Goal: Information Seeking & Learning: Learn about a topic

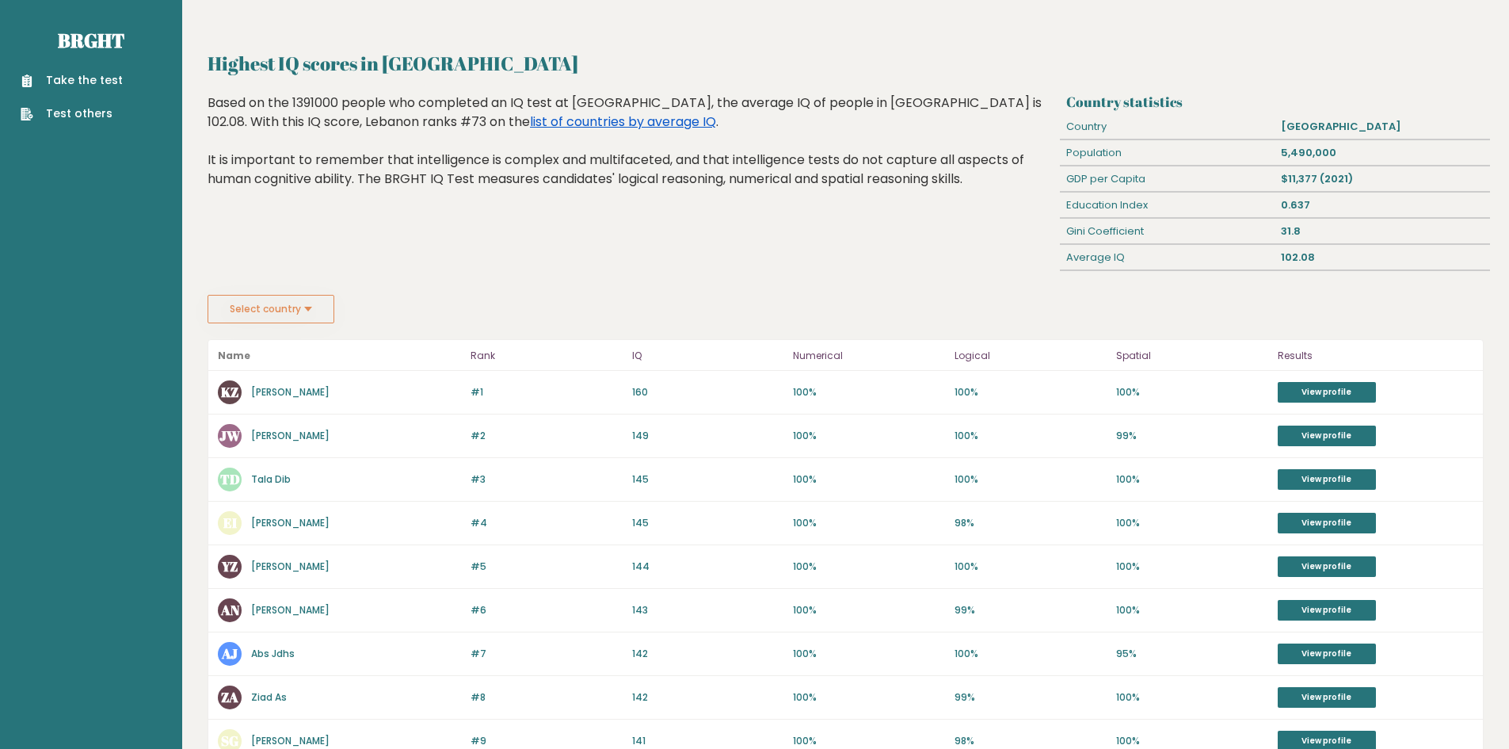
click at [530, 121] on link "list of countries by average IQ" at bounding box center [623, 122] width 186 height 18
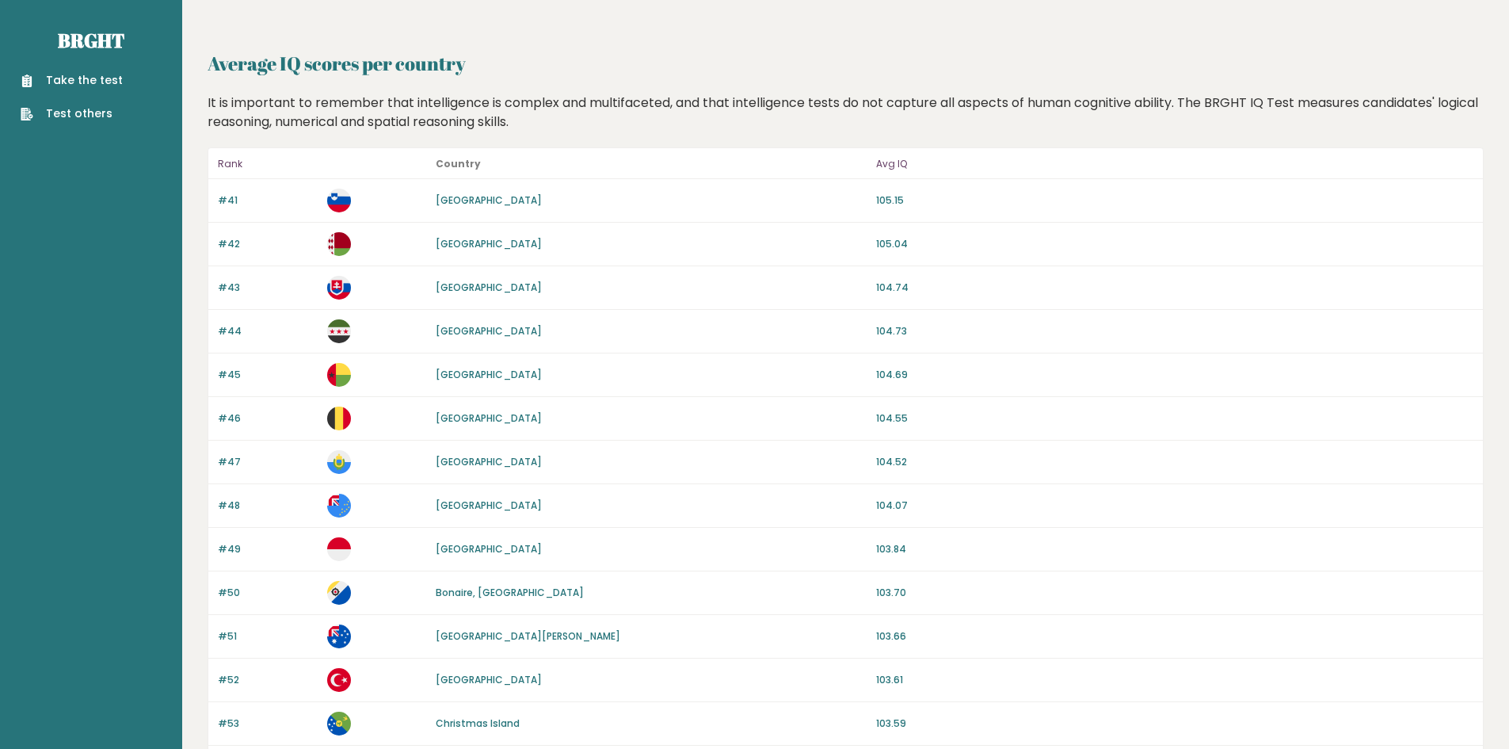
click at [228, 158] on p "Rank" at bounding box center [268, 164] width 100 height 19
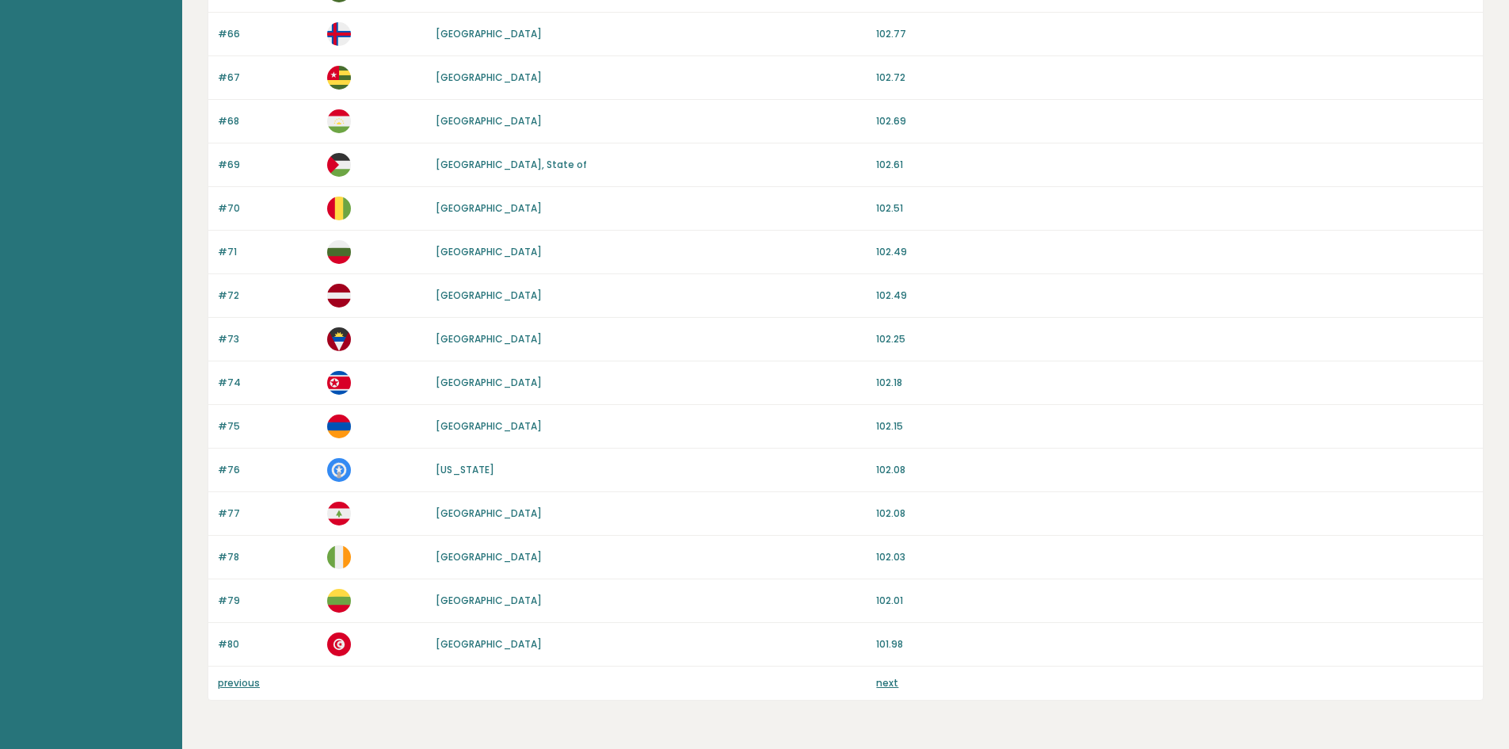
scroll to position [1309, 0]
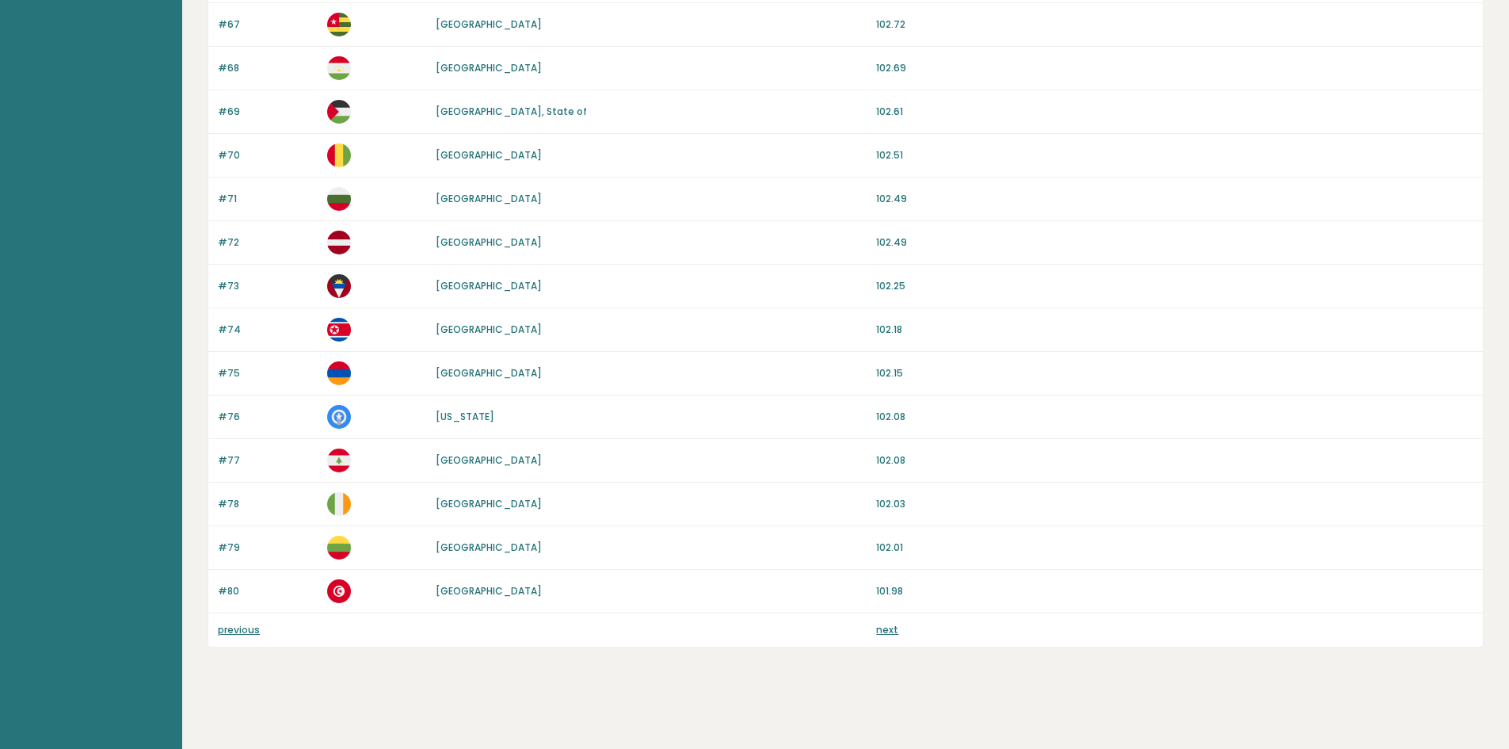
click at [220, 634] on link "previous" at bounding box center [239, 629] width 42 height 13
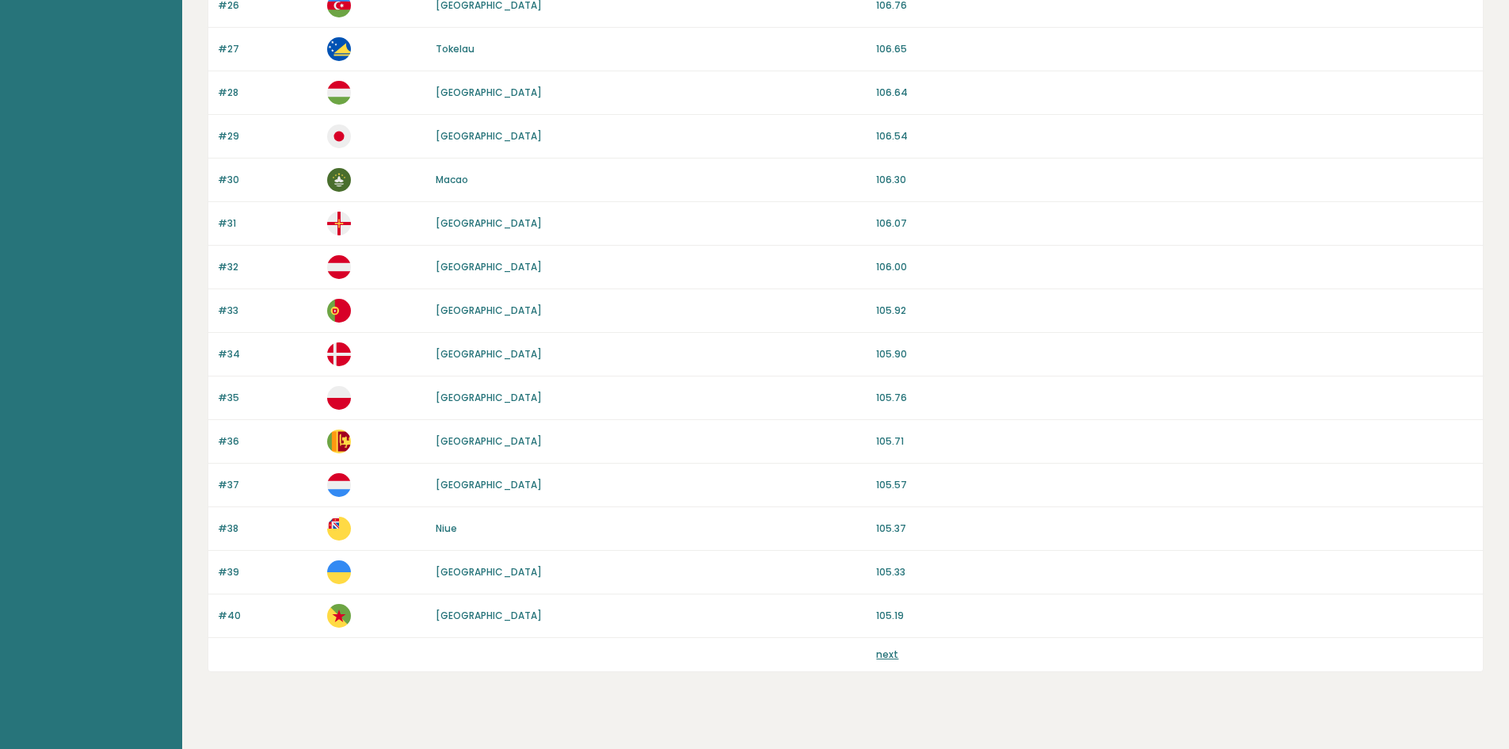
scroll to position [1309, 0]
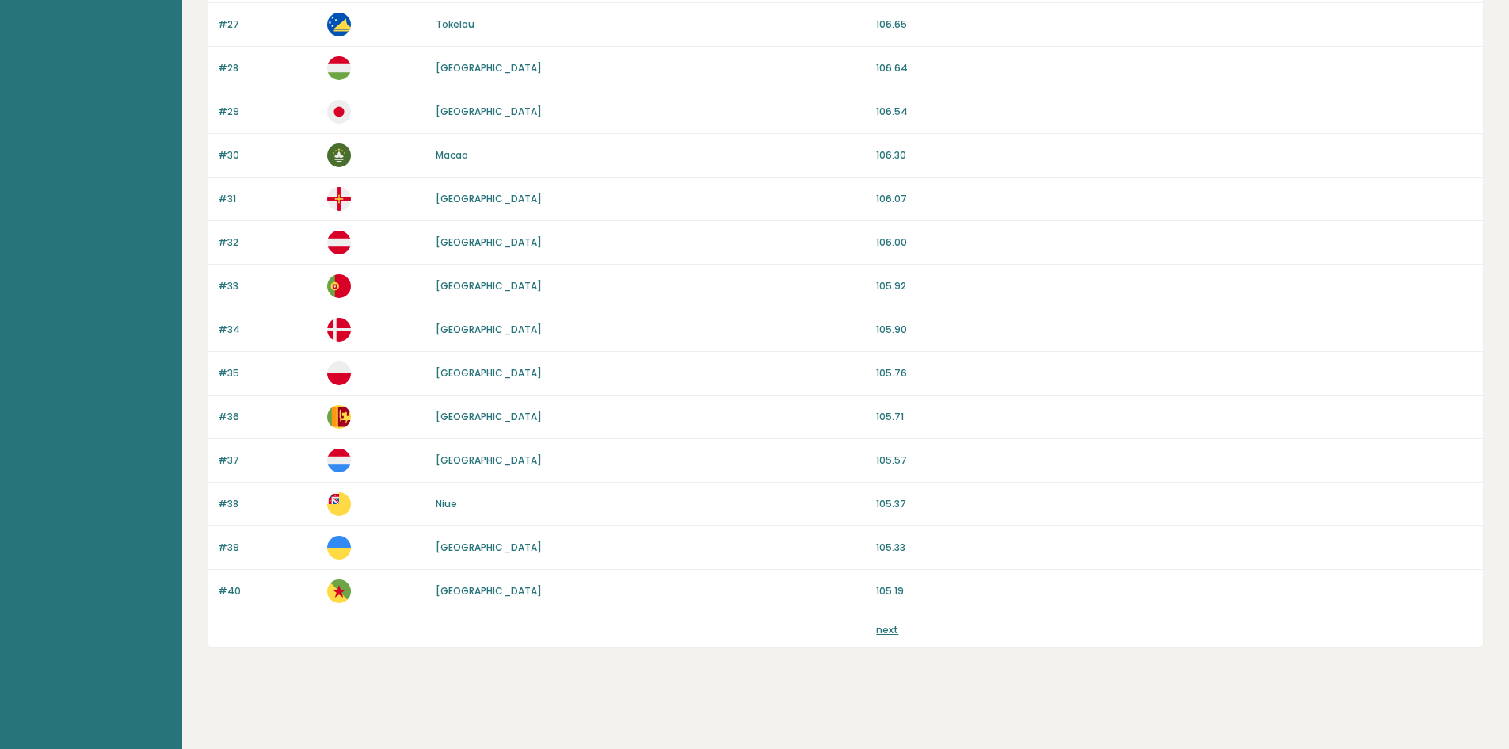
click at [892, 628] on link "next" at bounding box center [887, 629] width 22 height 13
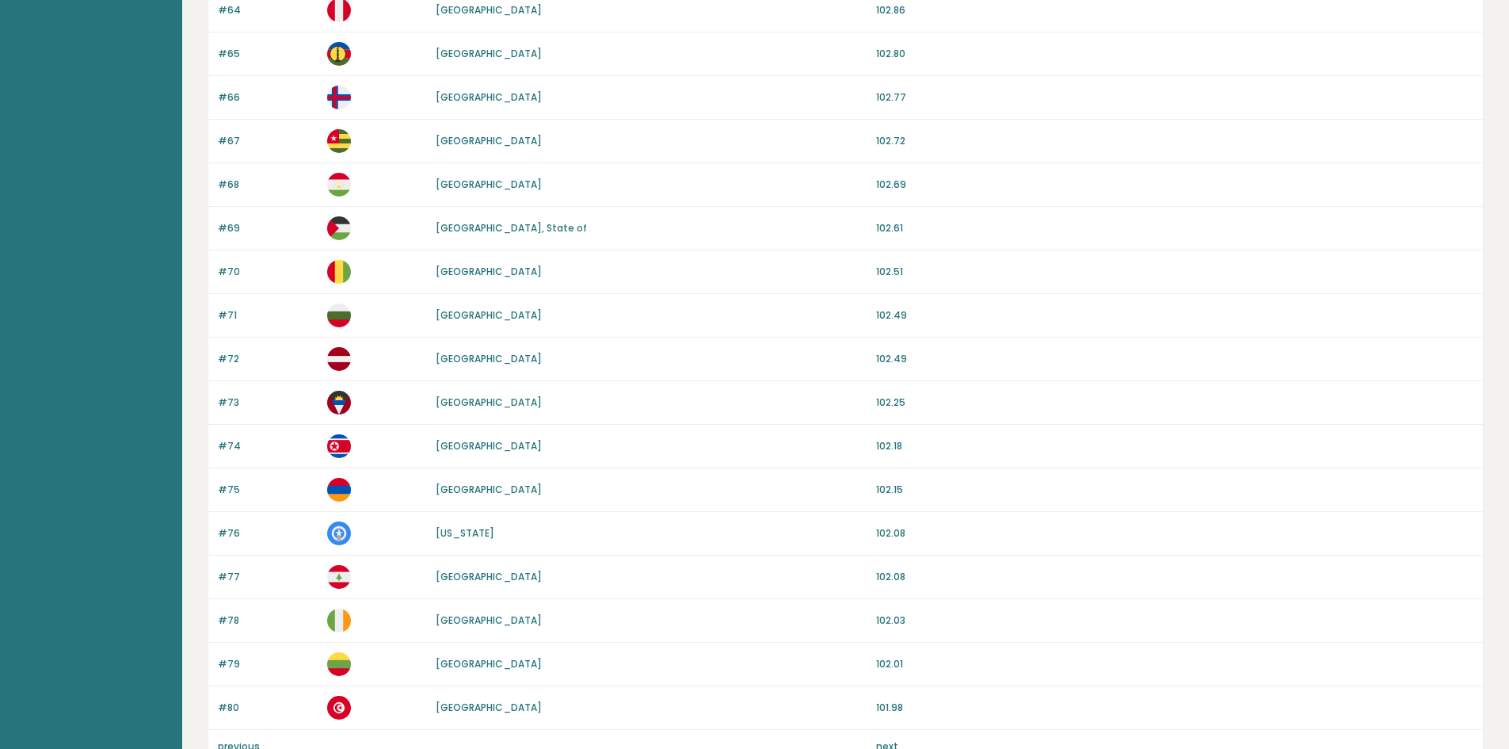
scroll to position [1309, 0]
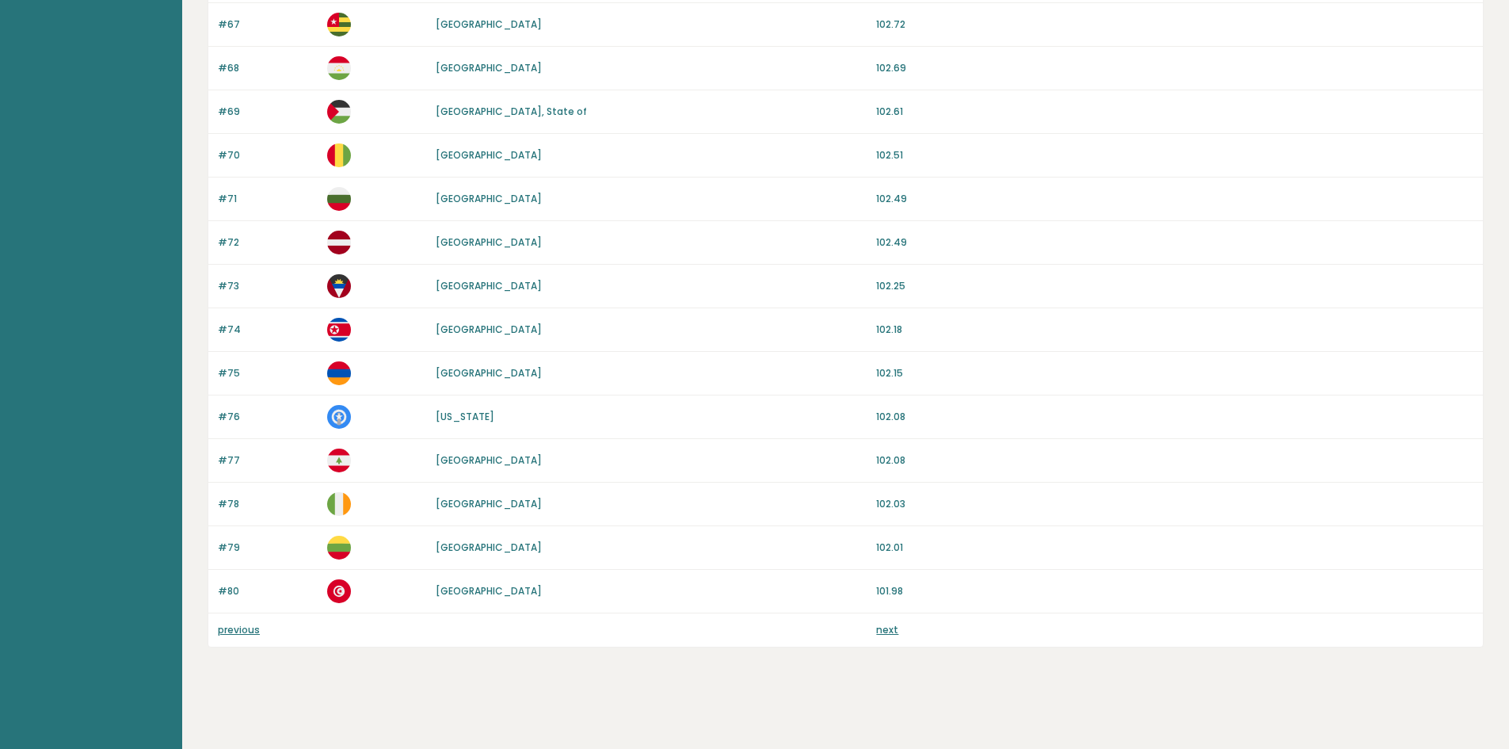
click at [890, 627] on link "next" at bounding box center [887, 629] width 22 height 13
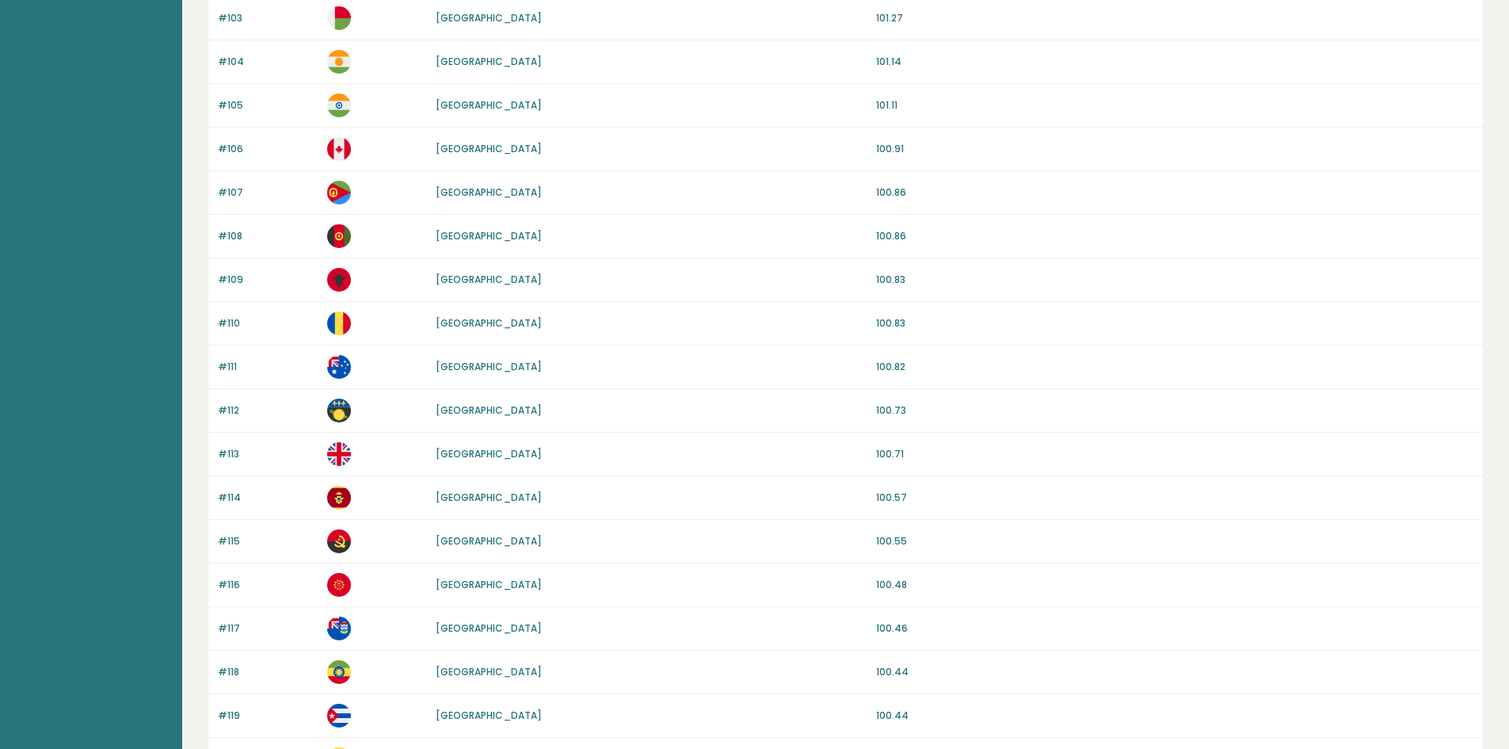
scroll to position [1309, 0]
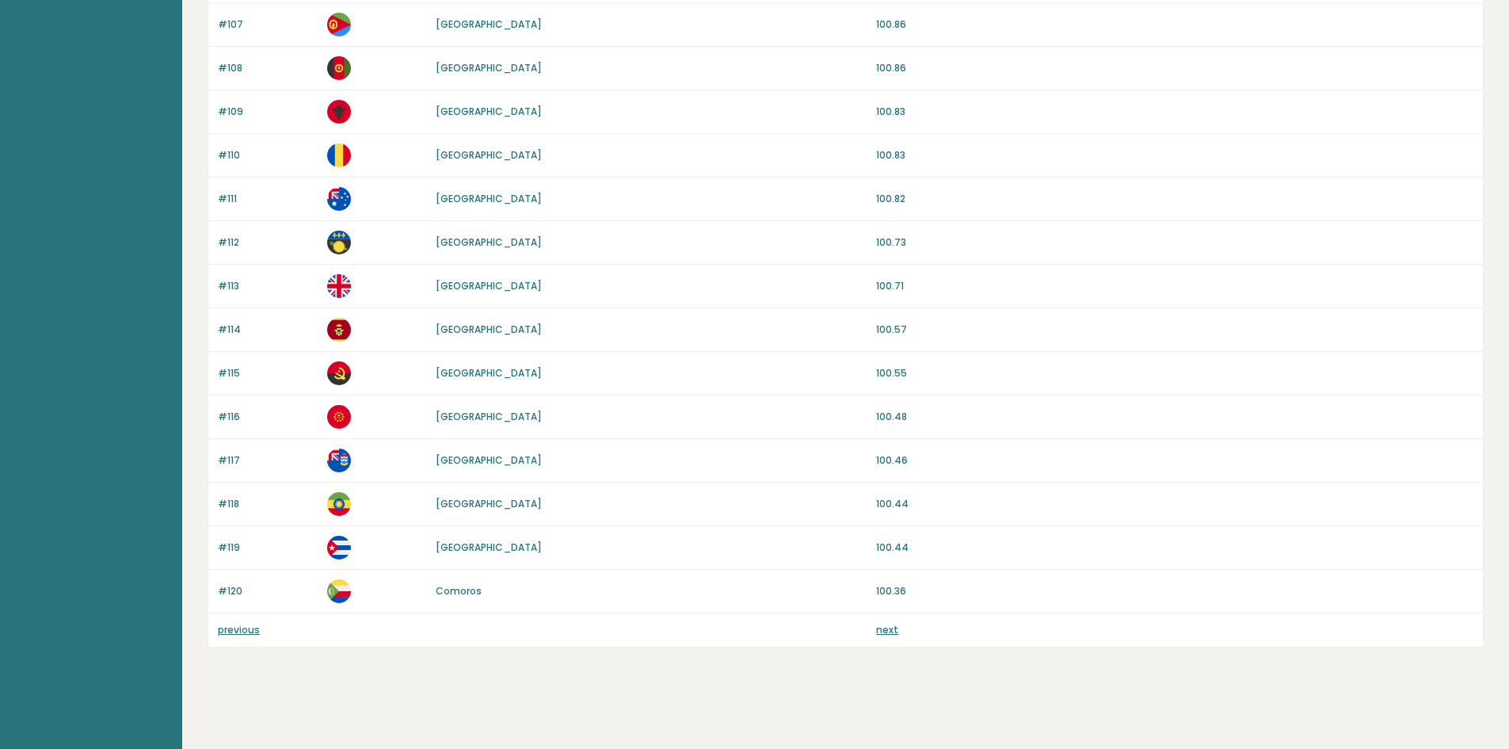
click at [898, 630] on div "next" at bounding box center [1174, 630] width 597 height 14
click at [887, 621] on div "previous next" at bounding box center [845, 629] width 1275 height 33
click at [890, 632] on link "next" at bounding box center [887, 629] width 22 height 13
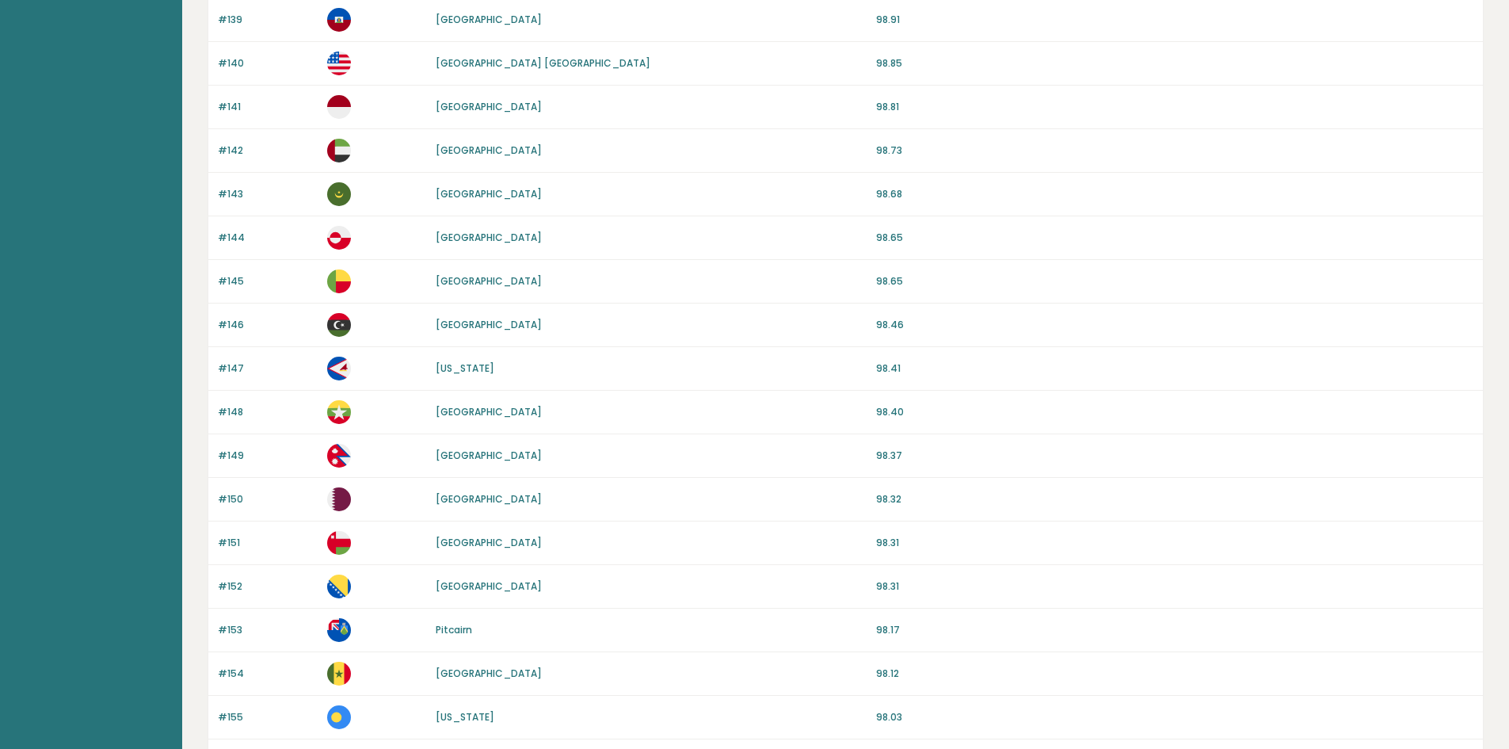
scroll to position [1309, 0]
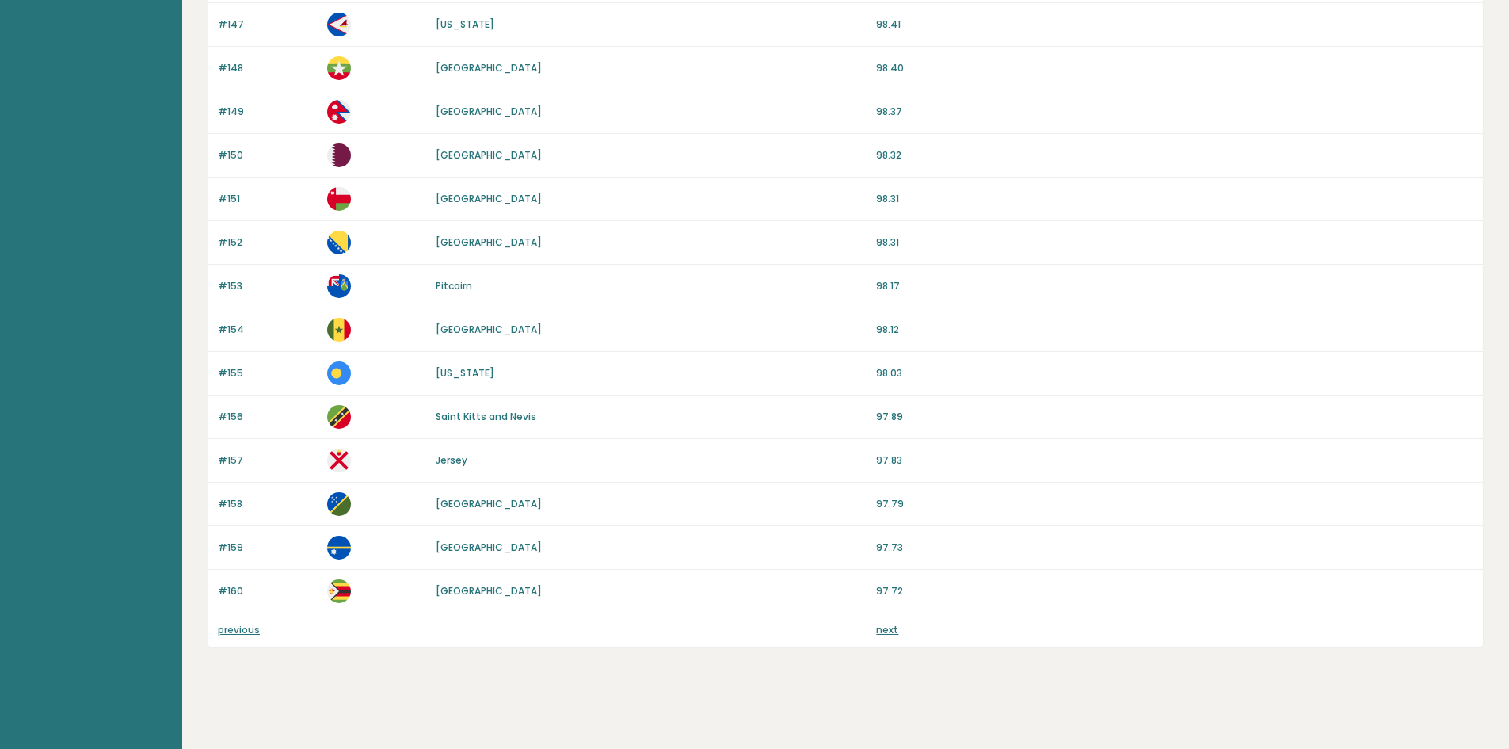
click at [891, 628] on link "next" at bounding box center [887, 629] width 22 height 13
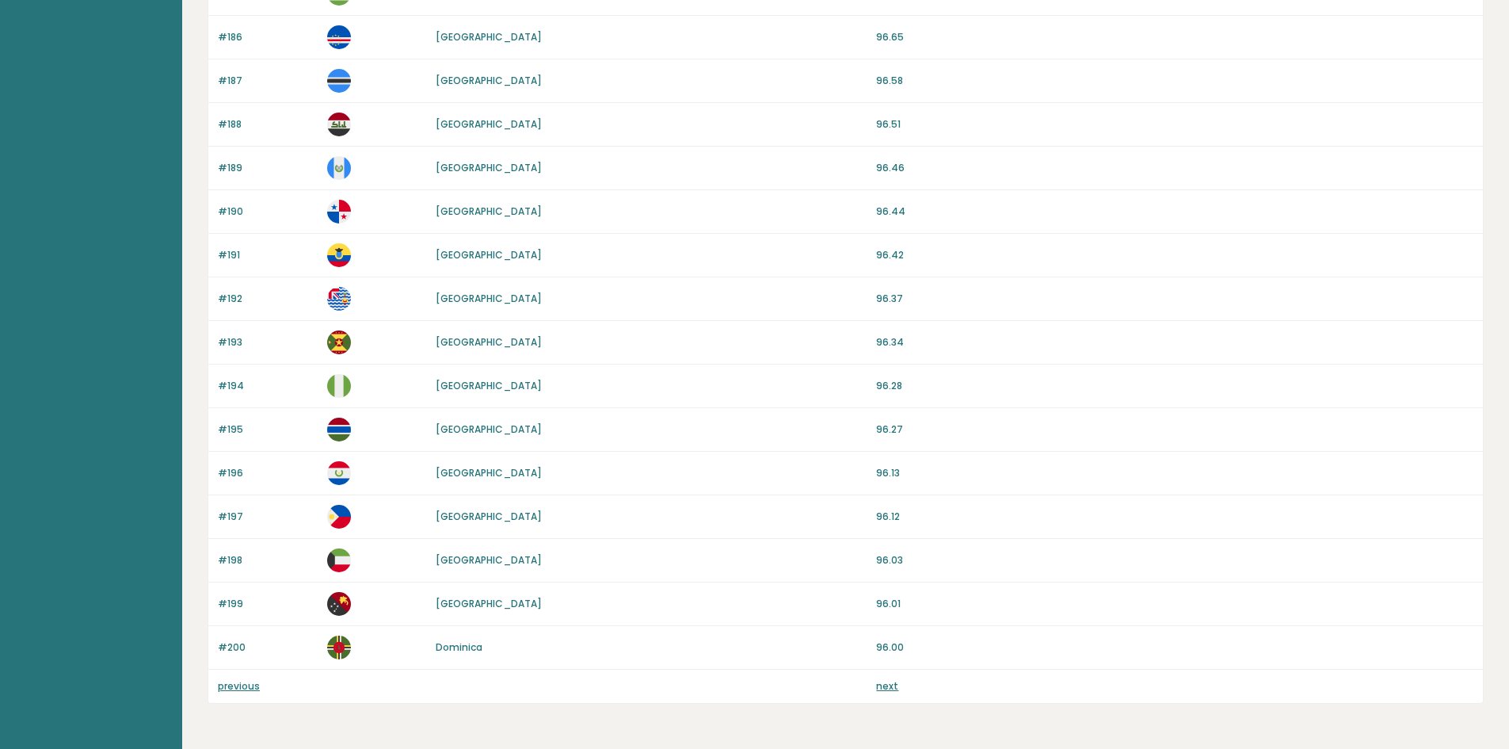
scroll to position [1309, 0]
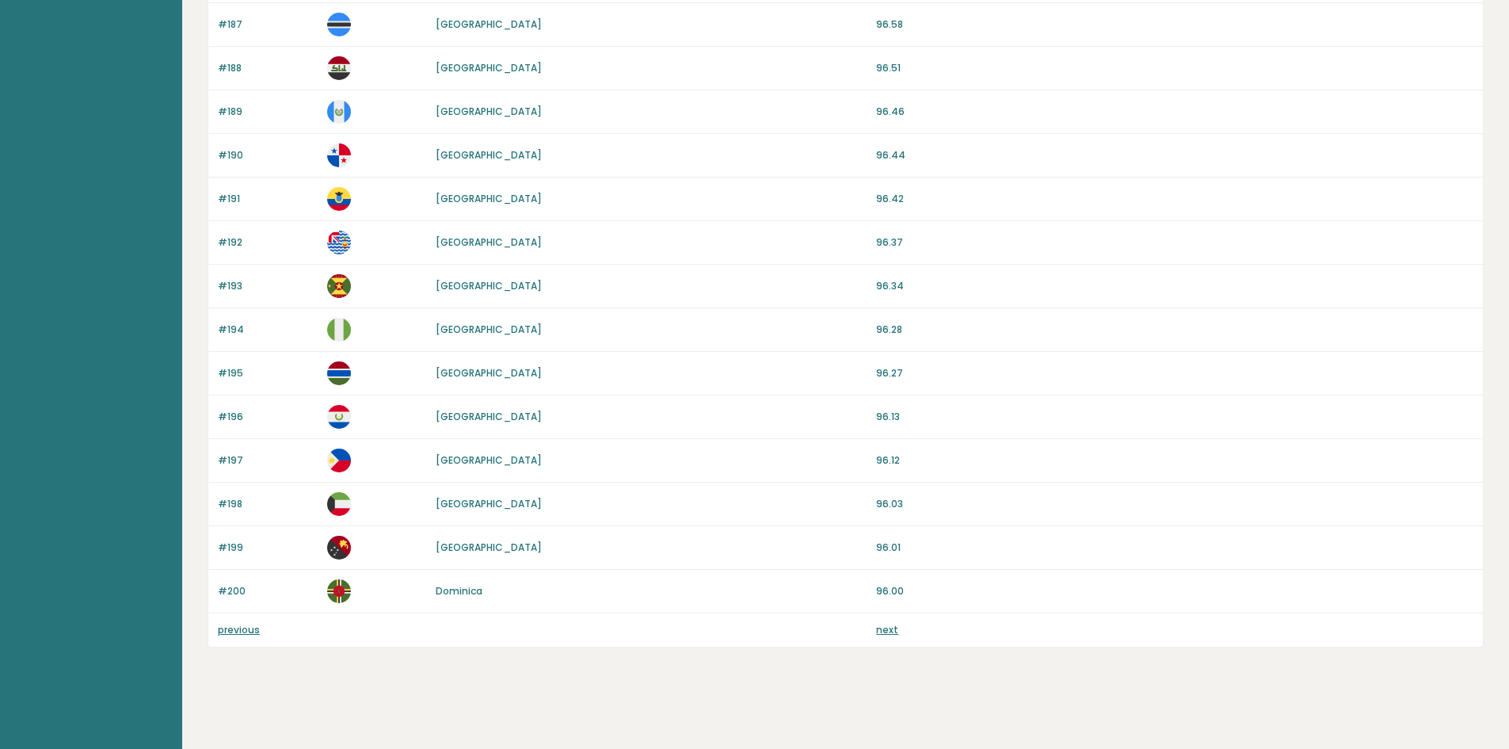
click at [884, 618] on div "previous next" at bounding box center [845, 629] width 1275 height 33
click at [887, 630] on link "next" at bounding box center [887, 629] width 22 height 13
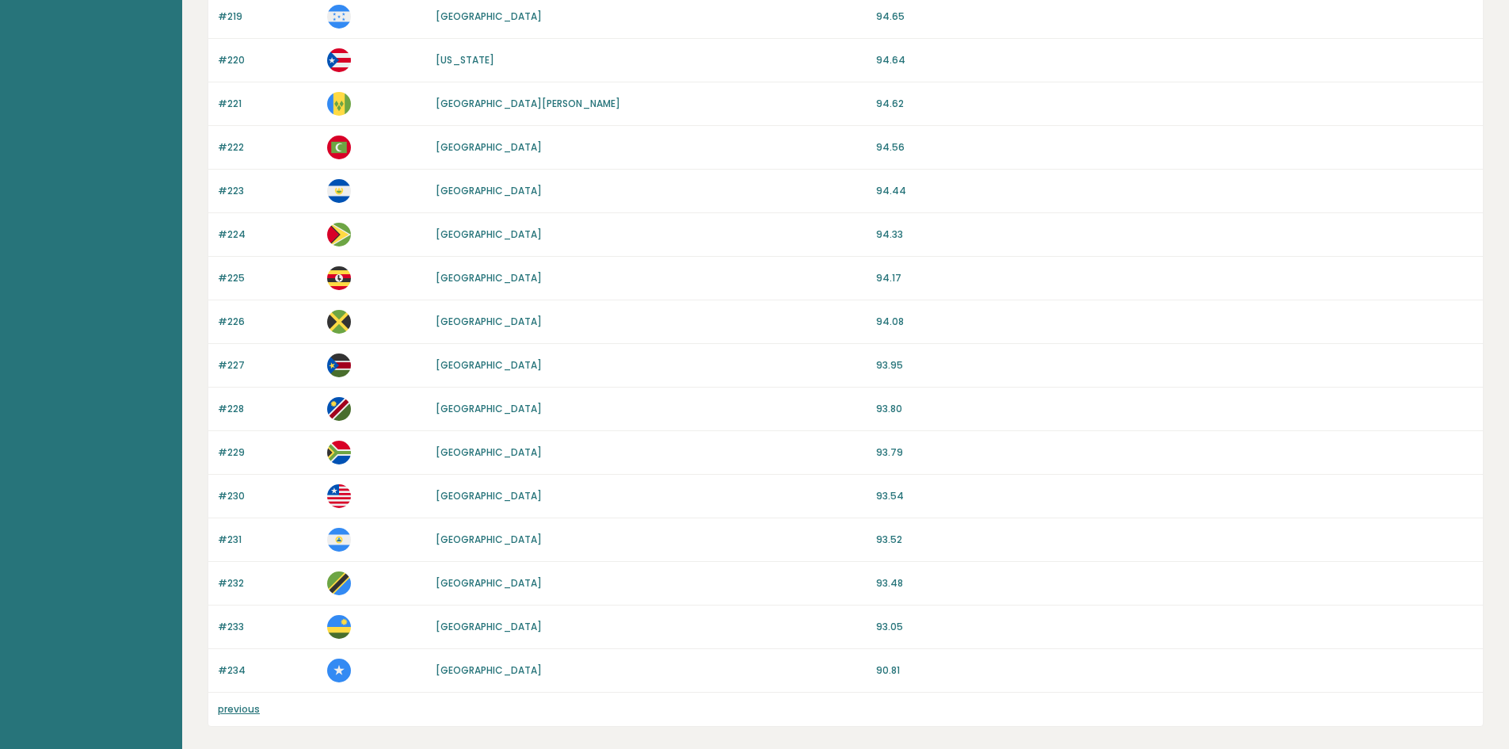
scroll to position [414, 0]
